Goal: Navigation & Orientation: Understand site structure

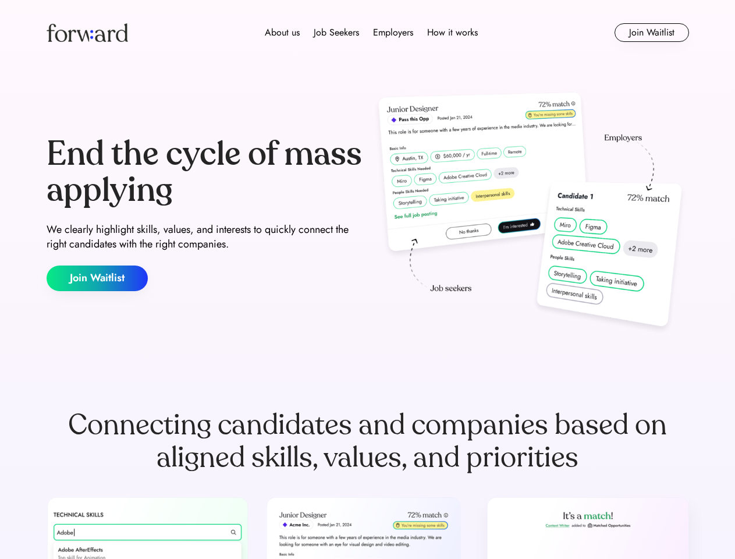
click at [367, 279] on div "End the cycle of mass applying We clearly highlight skills, values, and interes…" at bounding box center [368, 214] width 643 height 250
click at [368, 33] on div "About us Job Seekers Employers How it works" at bounding box center [371, 33] width 459 height 14
click at [87, 33] on img at bounding box center [88, 32] width 82 height 19
click at [371, 33] on div "About us Job Seekers Employers How it works" at bounding box center [371, 33] width 459 height 14
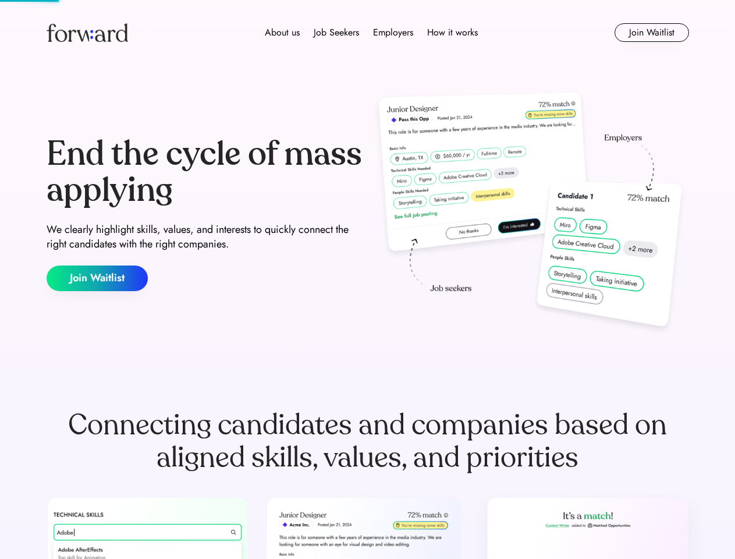
click at [282, 33] on div "About us" at bounding box center [282, 33] width 35 height 14
click at [337, 33] on div "Job Seekers" at bounding box center [336, 33] width 45 height 14
click at [393, 33] on div "Employers" at bounding box center [393, 33] width 40 height 14
click at [452, 33] on div "How it works" at bounding box center [452, 33] width 51 height 14
click at [652, 33] on button "Join Waitlist" at bounding box center [652, 32] width 75 height 19
